Goal: Task Accomplishment & Management: Complete application form

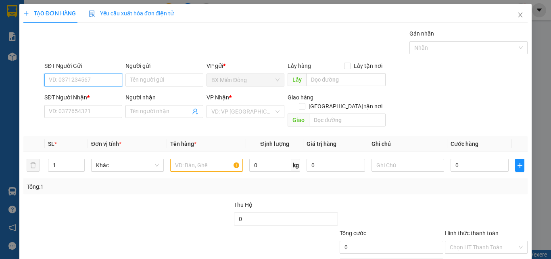
click at [95, 85] on input "SĐT Người Gửi" at bounding box center [83, 79] width 78 height 13
type input "0909097253"
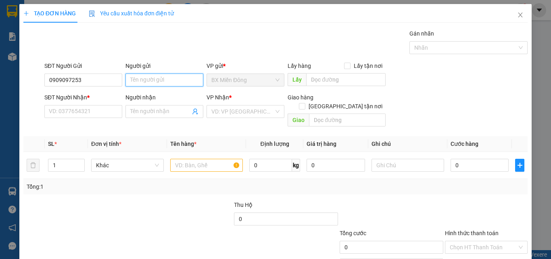
click at [146, 78] on input "Người gửi" at bounding box center [164, 79] width 78 height 13
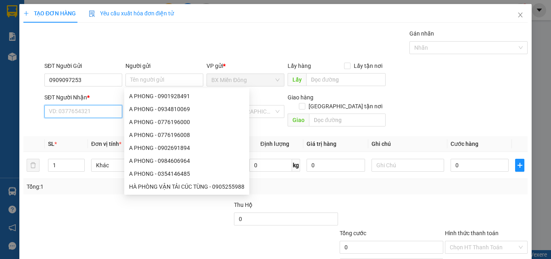
click at [73, 107] on input "SĐT Người Nhận *" at bounding box center [83, 111] width 78 height 13
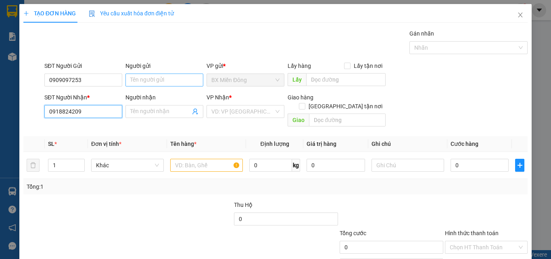
type input "0918824209"
click at [148, 78] on input "Người gửi" at bounding box center [164, 79] width 78 height 13
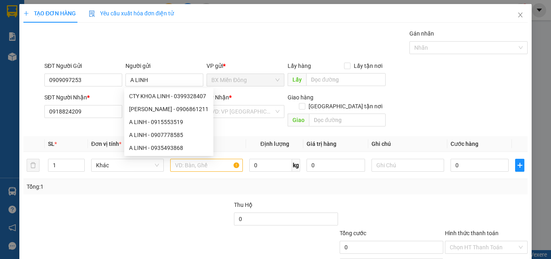
click at [89, 124] on div "Transit Pickup Surcharge Ids Transit Deliver Surcharge Ids Transit Deliver Surc…" at bounding box center [275, 160] width 504 height 263
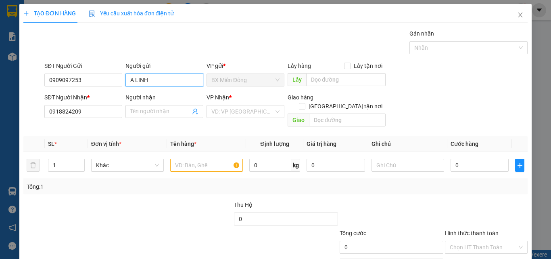
click at [154, 82] on input "A LINH" at bounding box center [164, 79] width 78 height 13
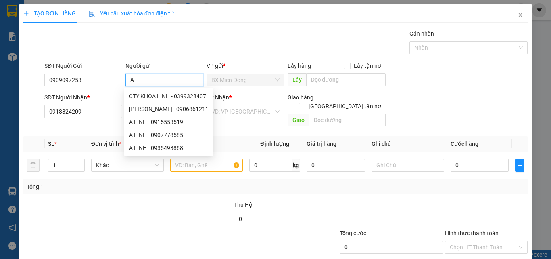
type input "A"
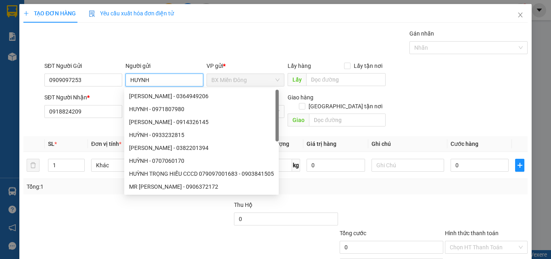
type input "HUYNH"
click at [236, 42] on div "Gán nhãn Nhãn" at bounding box center [286, 43] width 486 height 28
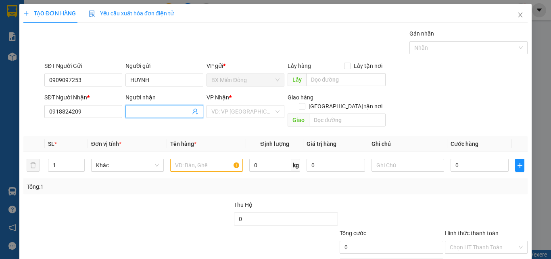
click at [149, 108] on input "Người nhận" at bounding box center [160, 111] width 60 height 9
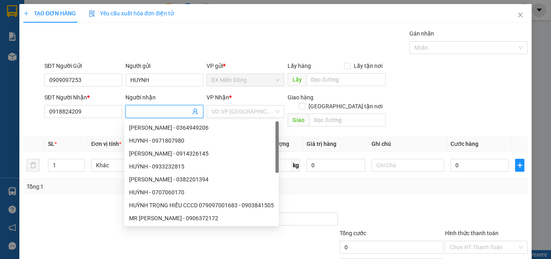
type input "A"
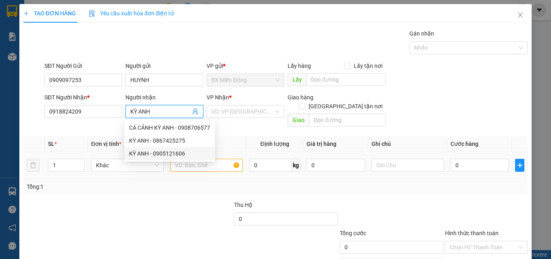
type input "KỲ ANH"
click at [222, 158] on input "text" at bounding box center [206, 164] width 73 height 13
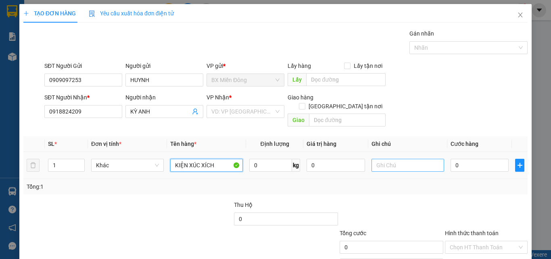
type input "KIỆN XÚC XÍCH"
click at [385, 158] on input "text" at bounding box center [407, 164] width 73 height 13
type input "XE68013-0909225224"
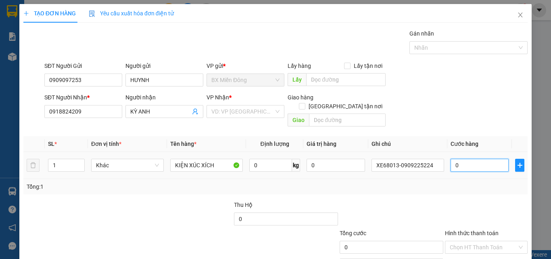
click at [468, 161] on input "0" at bounding box center [479, 164] width 58 height 13
type input "8"
type input "80"
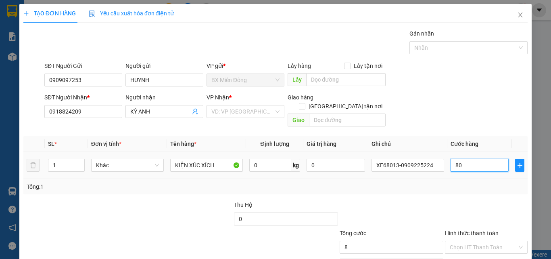
type input "80"
type input "800"
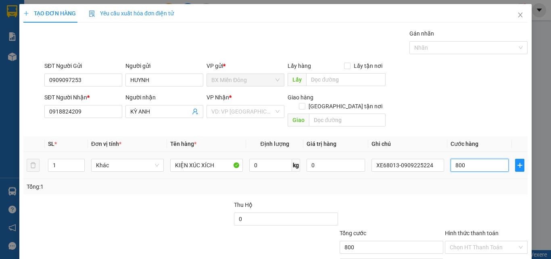
type input "8.000"
type input "80.000"
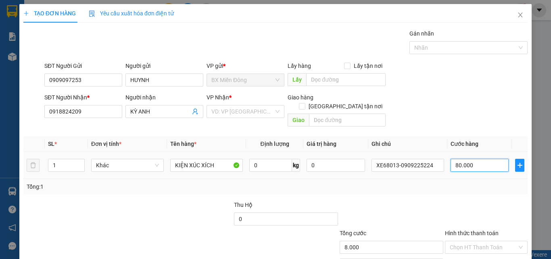
type input "80.000"
click at [427, 182] on div "Tổng: 1" at bounding box center [275, 186] width 504 height 15
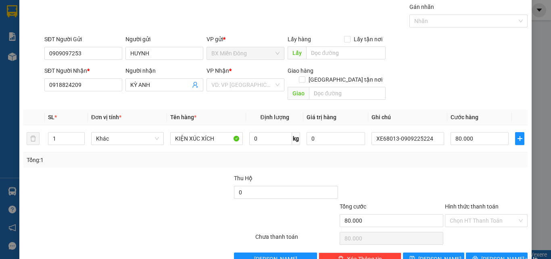
scroll to position [40, 0]
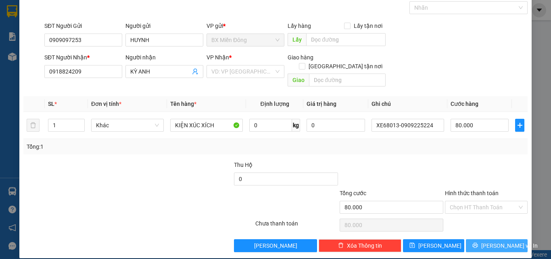
click at [482, 239] on button "[PERSON_NAME] và In" at bounding box center [497, 245] width 62 height 13
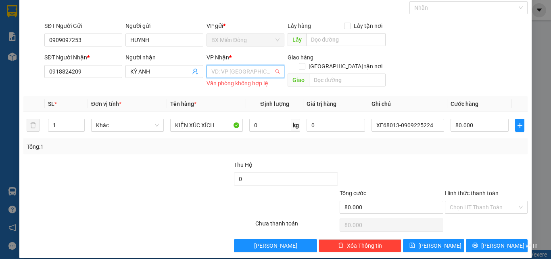
click at [240, 71] on input "search" at bounding box center [242, 71] width 63 height 12
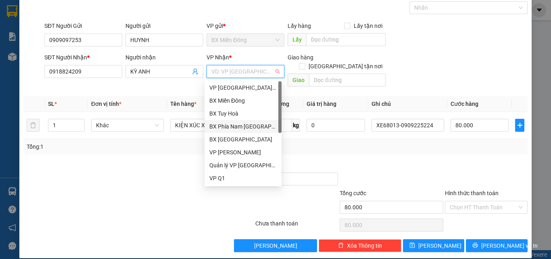
click at [250, 126] on div "BX Phía Nam [GEOGRAPHIC_DATA]" at bounding box center [242, 126] width 67 height 9
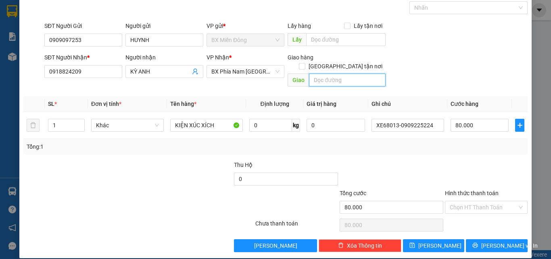
click at [318, 73] on input "text" at bounding box center [347, 79] width 77 height 13
type input "NINH HẢI - [GEOGRAPHIC_DATA]"
click at [386, 129] on td "XE68013-0909225224" at bounding box center [407, 125] width 79 height 27
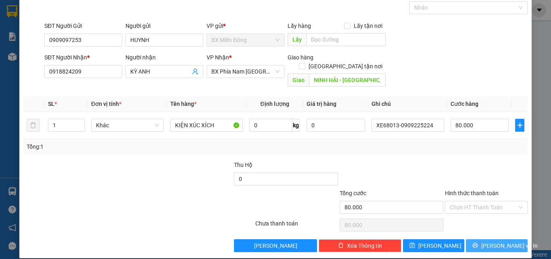
click at [477, 242] on icon "printer" at bounding box center [475, 244] width 5 height 5
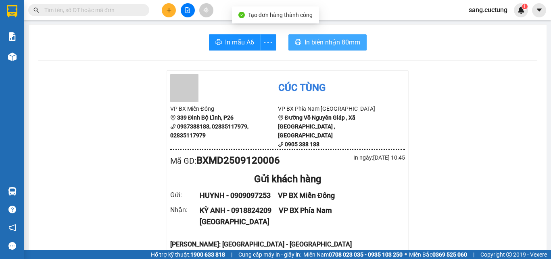
click at [341, 43] on span "In biên nhận 80mm" at bounding box center [332, 42] width 56 height 10
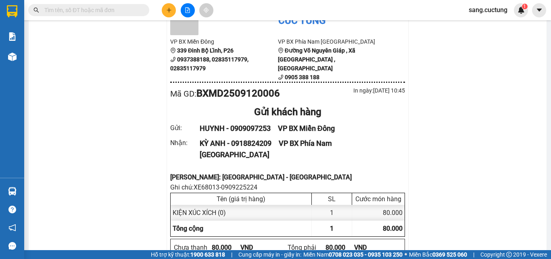
scroll to position [81, 0]
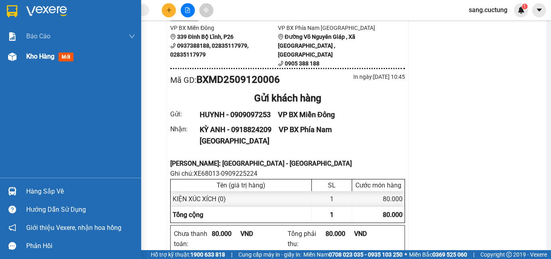
click at [34, 56] on span "Kho hàng" at bounding box center [40, 56] width 28 height 8
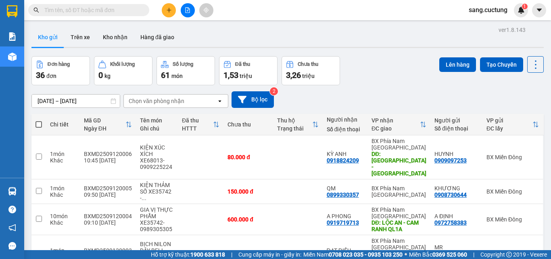
click at [170, 12] on icon "plus" at bounding box center [169, 10] width 6 height 6
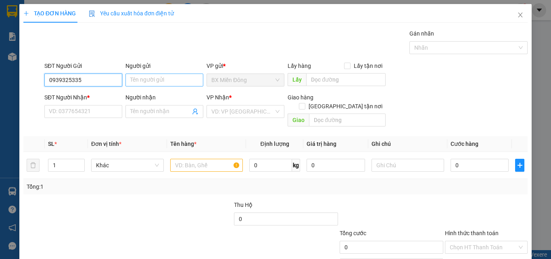
type input "0939325335"
click at [144, 83] on input "Người gửi" at bounding box center [164, 79] width 78 height 13
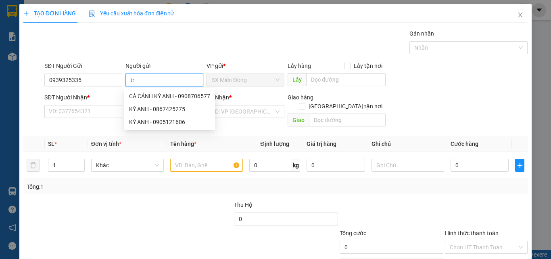
type input "t"
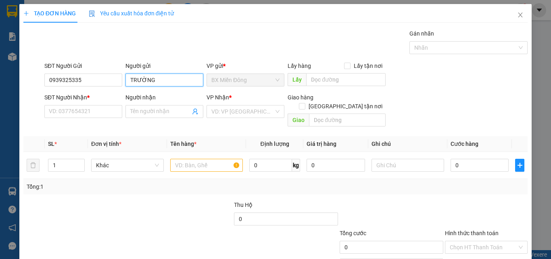
type input "TRƯỜNG"
click at [106, 104] on div "SĐT Người Nhận *" at bounding box center [83, 99] width 78 height 12
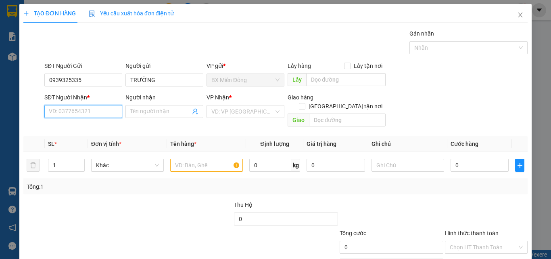
click at [100, 114] on input "SĐT Người Nhận *" at bounding box center [83, 111] width 78 height 13
type input "0983910873"
click at [163, 111] on input "Người nhận" at bounding box center [160, 111] width 60 height 9
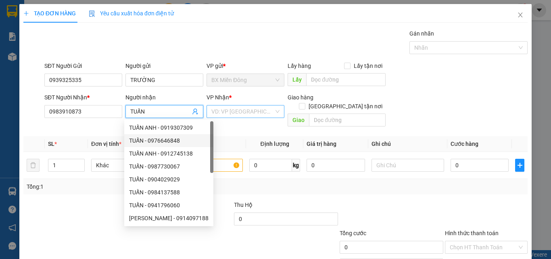
type input "TUẤN"
click at [254, 111] on input "search" at bounding box center [242, 111] width 63 height 12
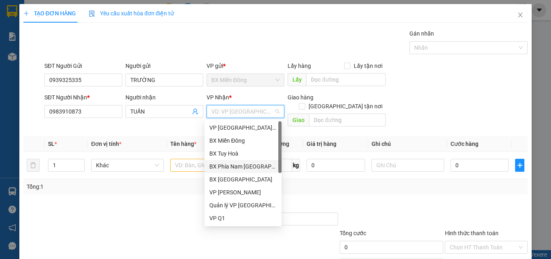
click at [249, 165] on div "BX Phía Nam [GEOGRAPHIC_DATA]" at bounding box center [242, 166] width 67 height 9
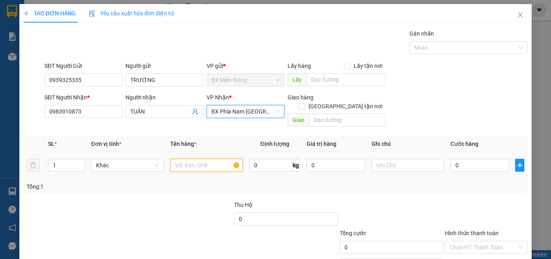
click at [179, 158] on input "text" at bounding box center [206, 164] width 73 height 13
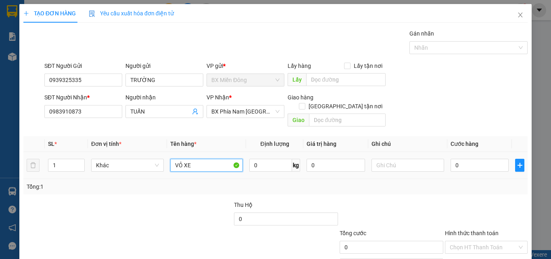
type input "VỎ XE"
type input "SỐ XE 68013 - 0909225224"
type input "1"
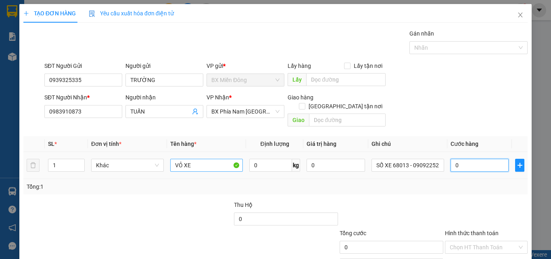
type input "1"
type input "15"
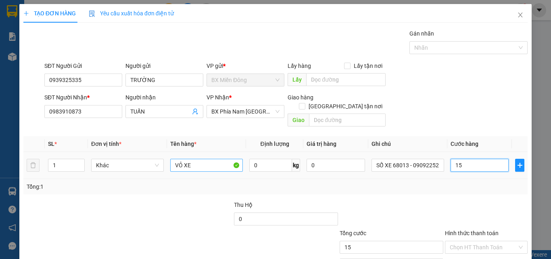
type input "150"
type input "150.000"
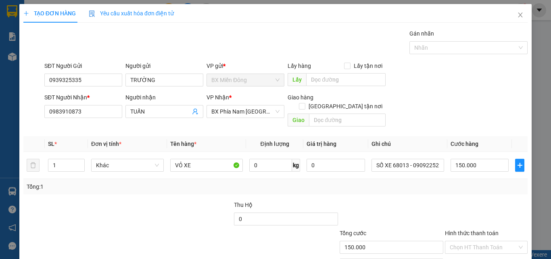
click at [417, 182] on div "Tổng: 1" at bounding box center [276, 186] width 498 height 9
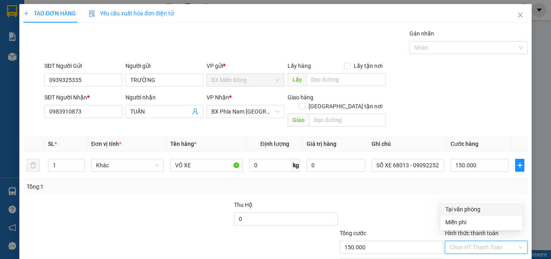
click at [475, 241] on input "Hình thức thanh toán" at bounding box center [483, 247] width 67 height 12
click at [464, 212] on div "Tại văn phòng" at bounding box center [481, 208] width 72 height 9
type input "0"
click at [440, 188] on div "Transit Pickup Surcharge Ids Transit Deliver Surcharge Ids Transit Deliver Surc…" at bounding box center [275, 160] width 504 height 263
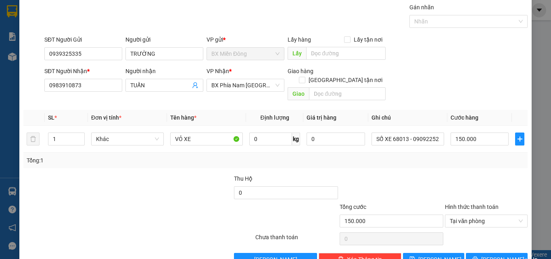
scroll to position [40, 0]
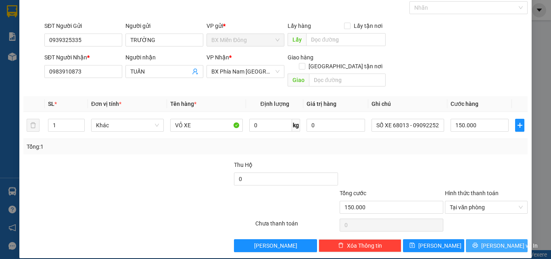
click at [486, 241] on span "[PERSON_NAME] và In" at bounding box center [509, 245] width 56 height 9
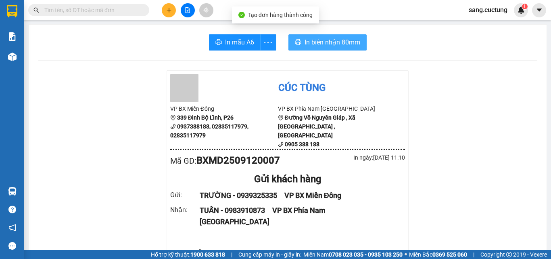
click at [337, 40] on span "In biên nhận 80mm" at bounding box center [332, 42] width 56 height 10
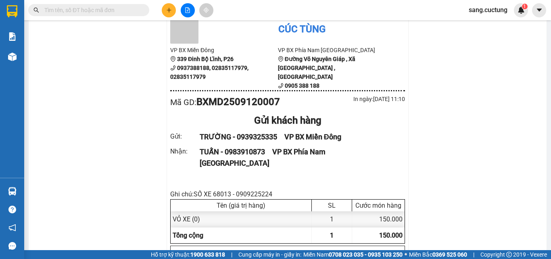
scroll to position [40, 0]
